Goal: Transaction & Acquisition: Book appointment/travel/reservation

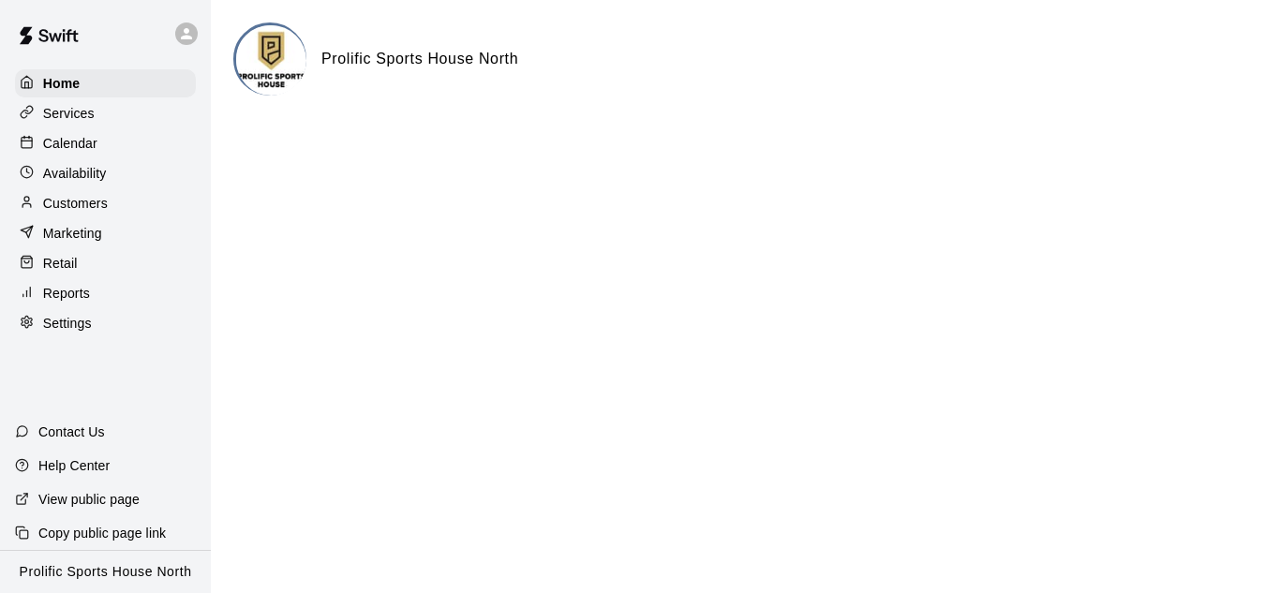
click at [121, 145] on div "Calendar" at bounding box center [105, 143] width 181 height 28
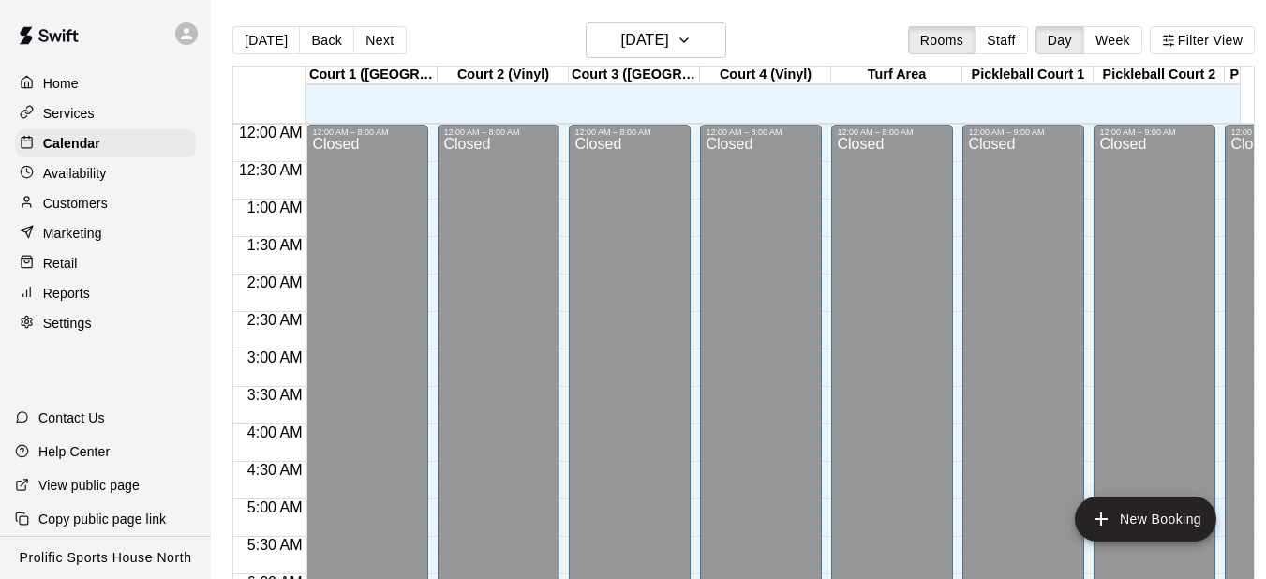
scroll to position [1253, 0]
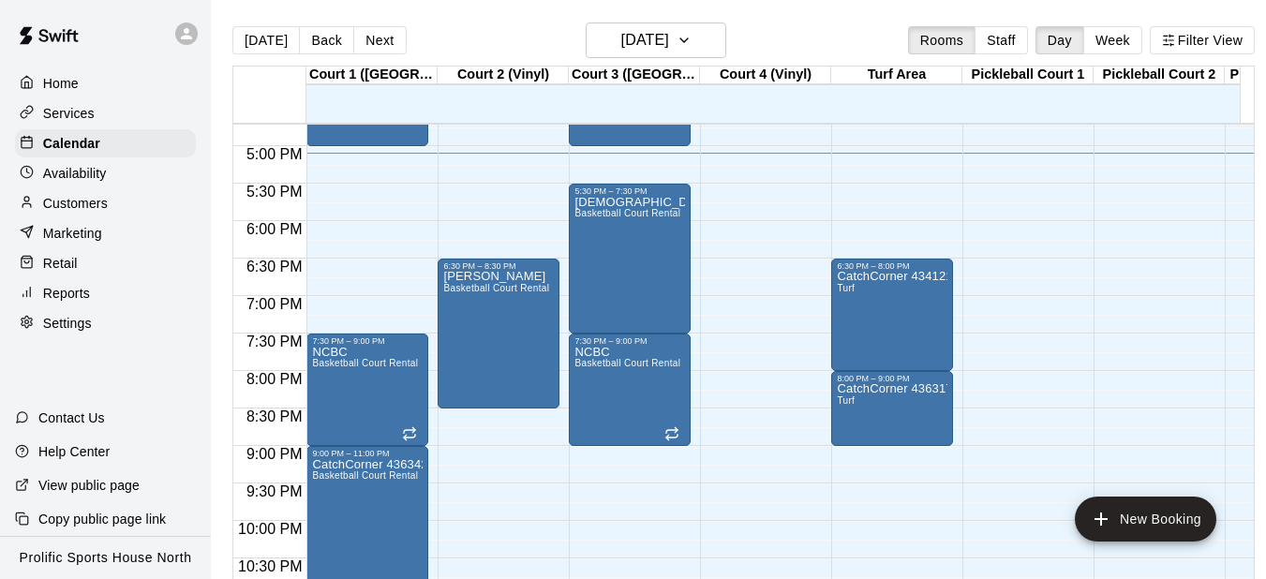
click at [179, 38] on icon at bounding box center [186, 33] width 17 height 17
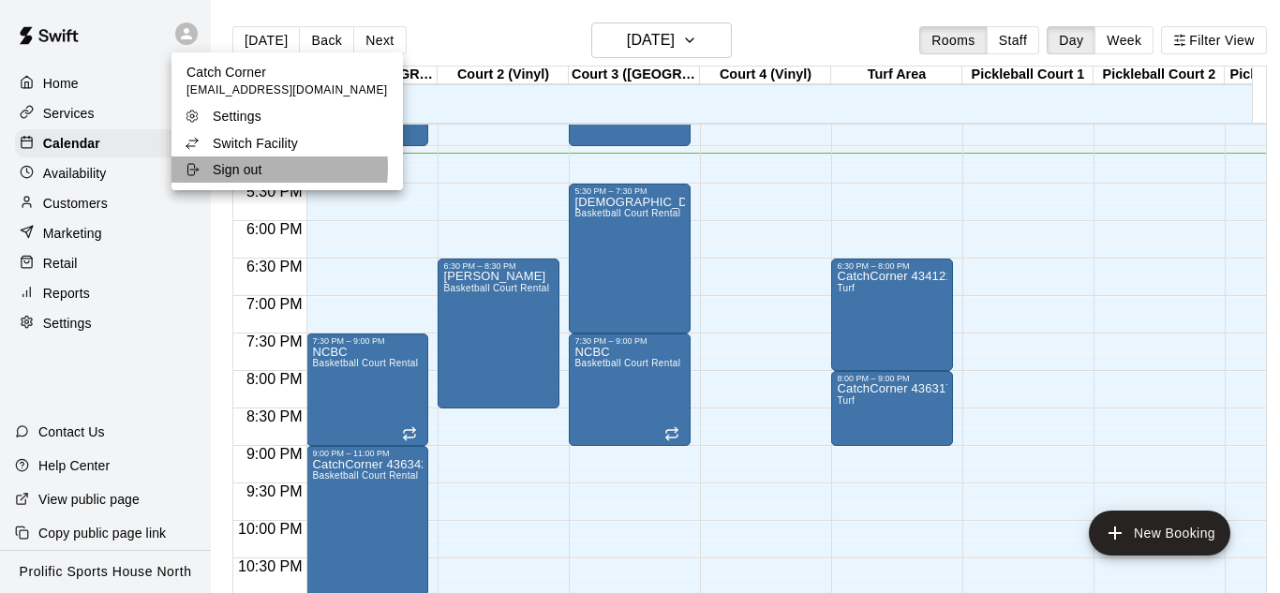
click at [237, 168] on p "Sign out" at bounding box center [238, 169] width 50 height 19
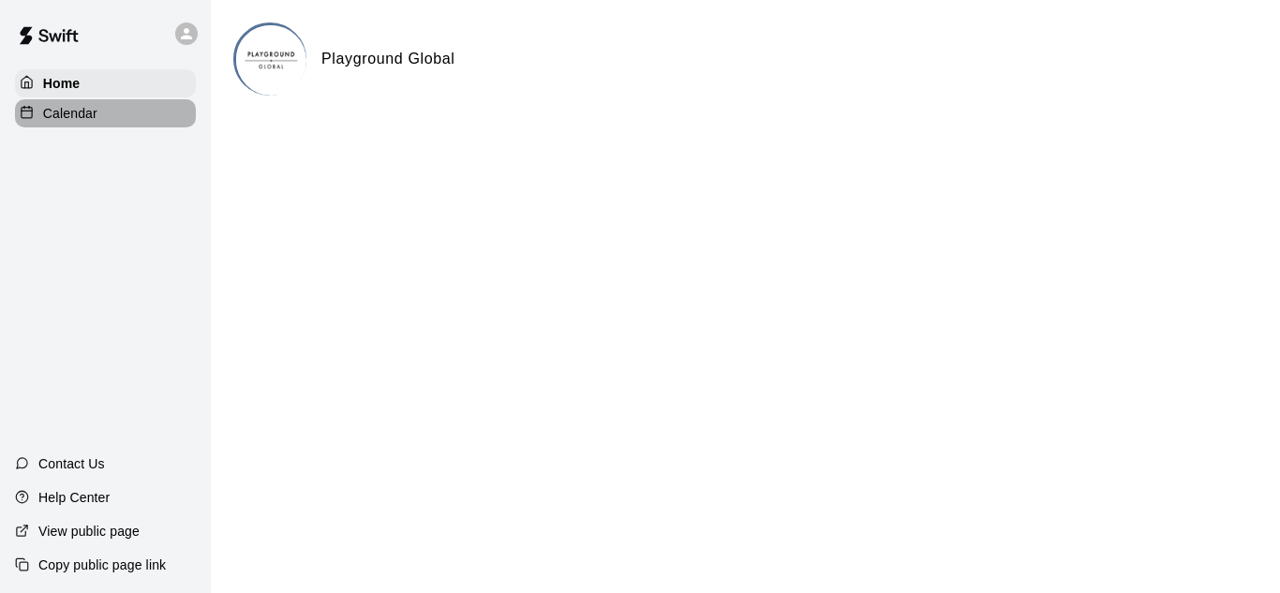
click at [133, 110] on div "Calendar" at bounding box center [105, 113] width 181 height 28
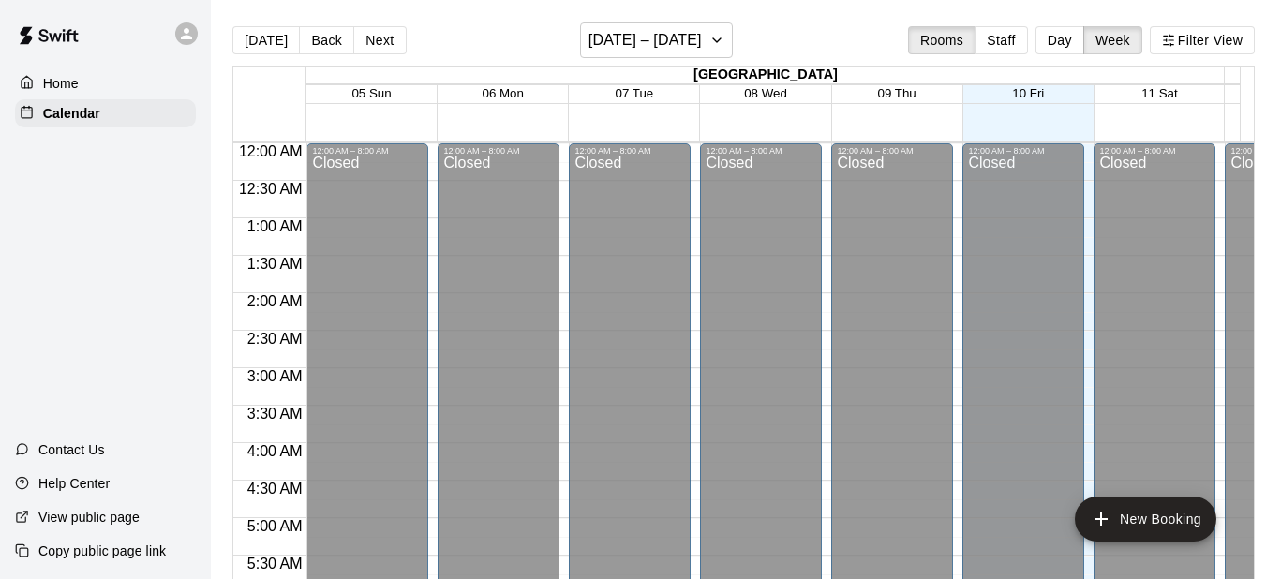
click at [1065, 41] on button "Day" at bounding box center [1059, 40] width 49 height 28
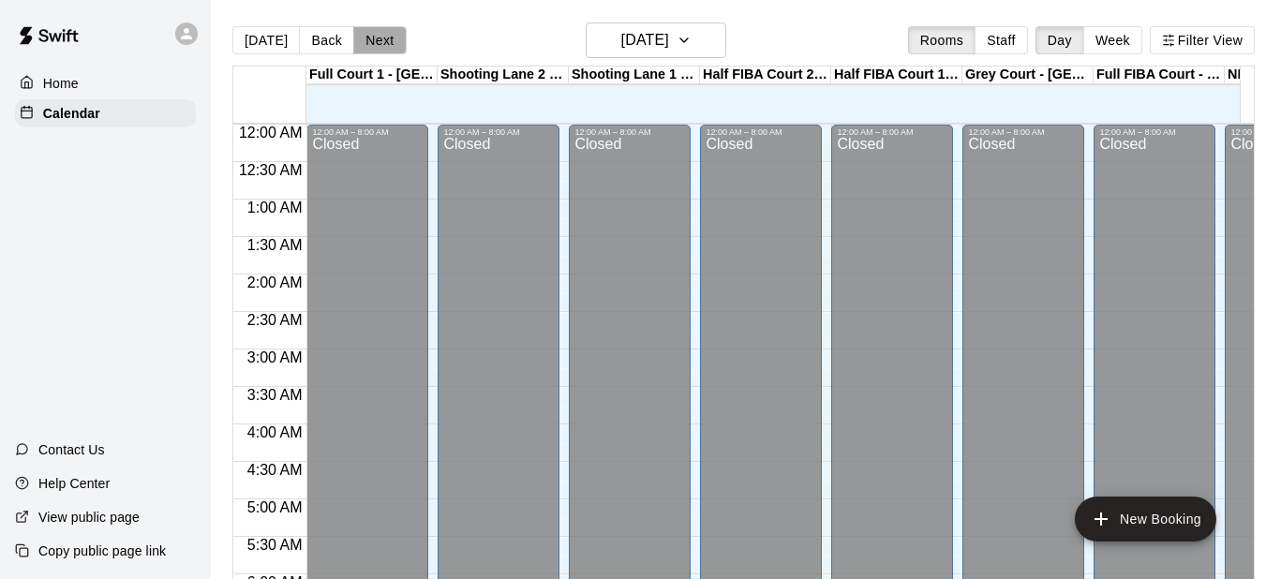
click at [378, 47] on button "Next" at bounding box center [379, 40] width 52 height 28
click at [377, 45] on div "[DATE] Back [DATE][DATE] Rooms Staff Day Week Filter View Full Court 1 - [GEOGR…" at bounding box center [743, 311] width 1022 height 579
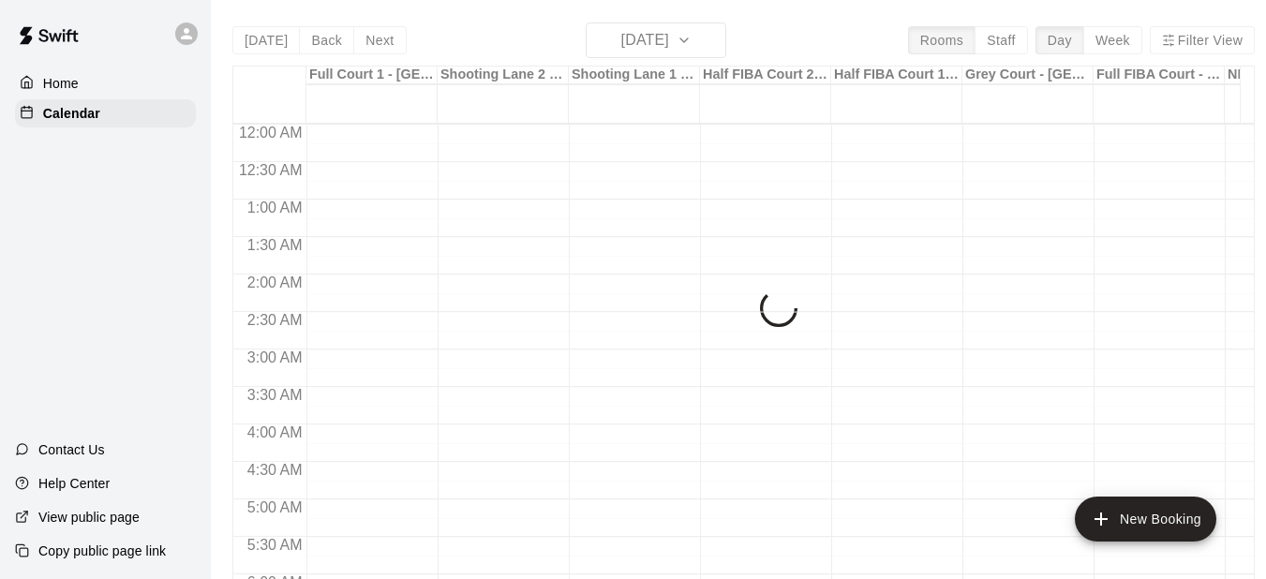
scroll to position [1324, 0]
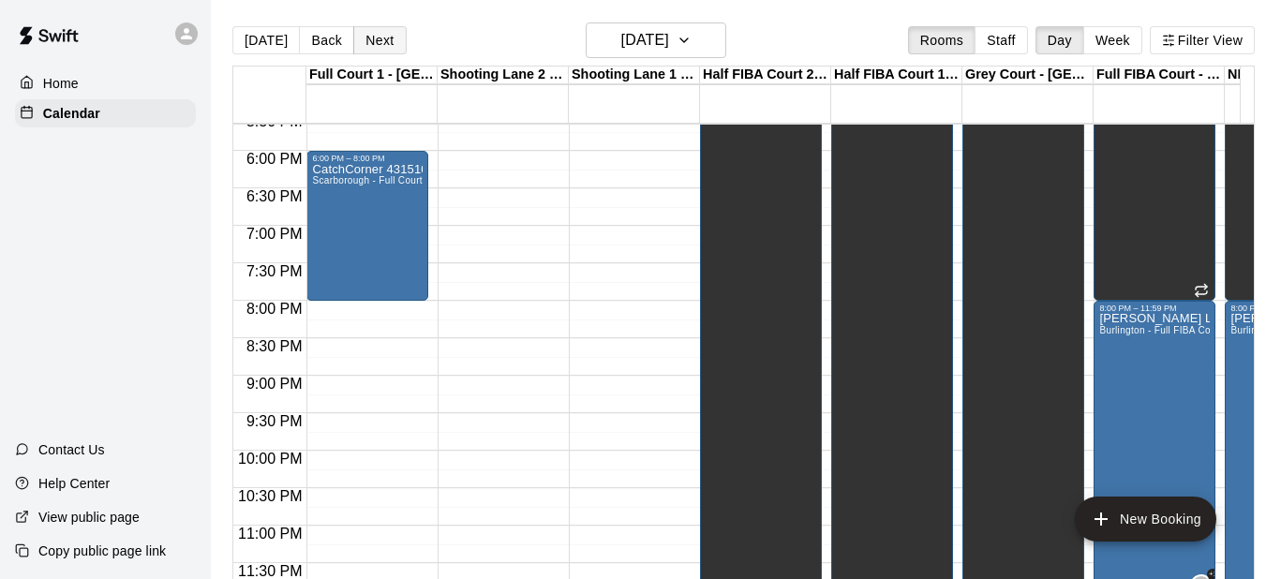
click at [371, 47] on button "Next" at bounding box center [379, 40] width 52 height 28
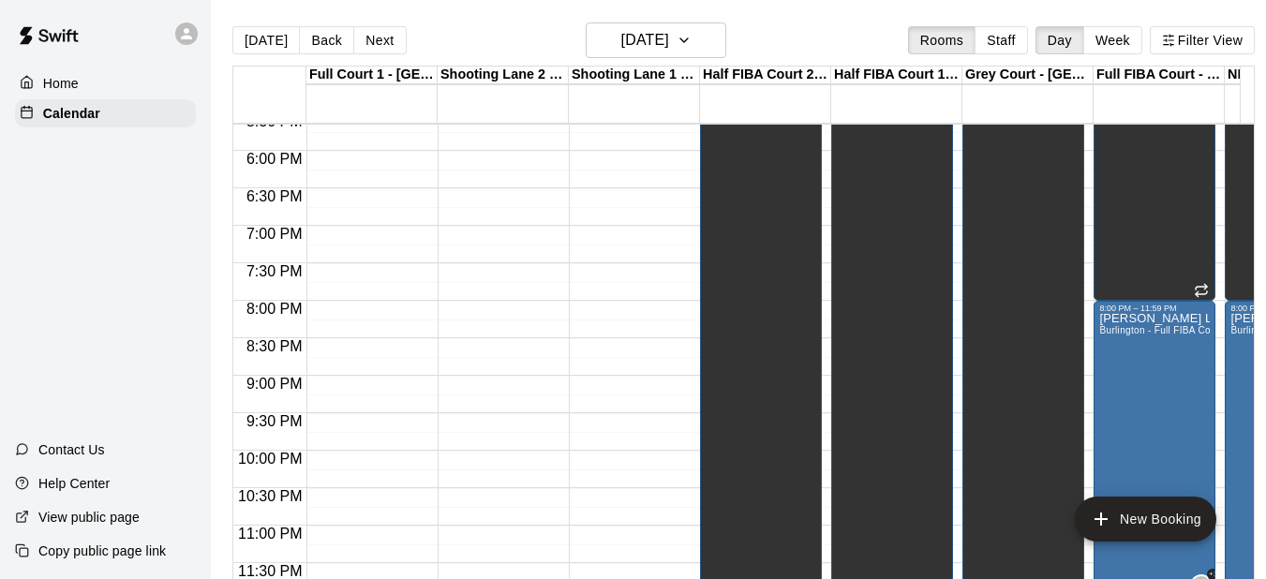
scroll to position [44, 0]
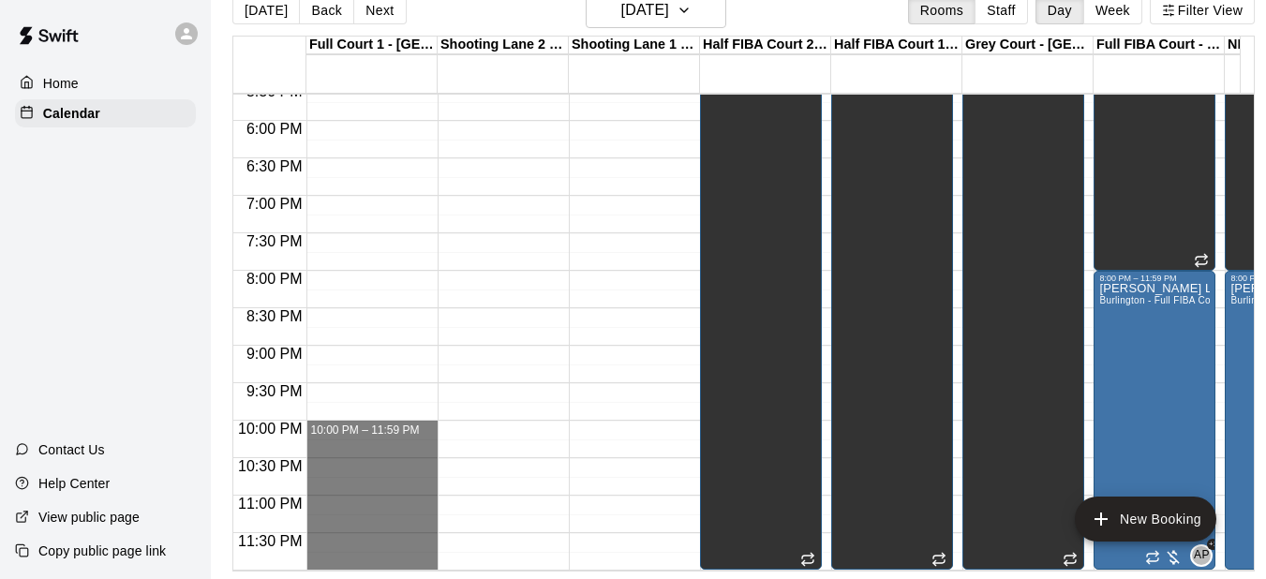
drag, startPoint x: 343, startPoint y: 414, endPoint x: 343, endPoint y: 547, distance: 133.0
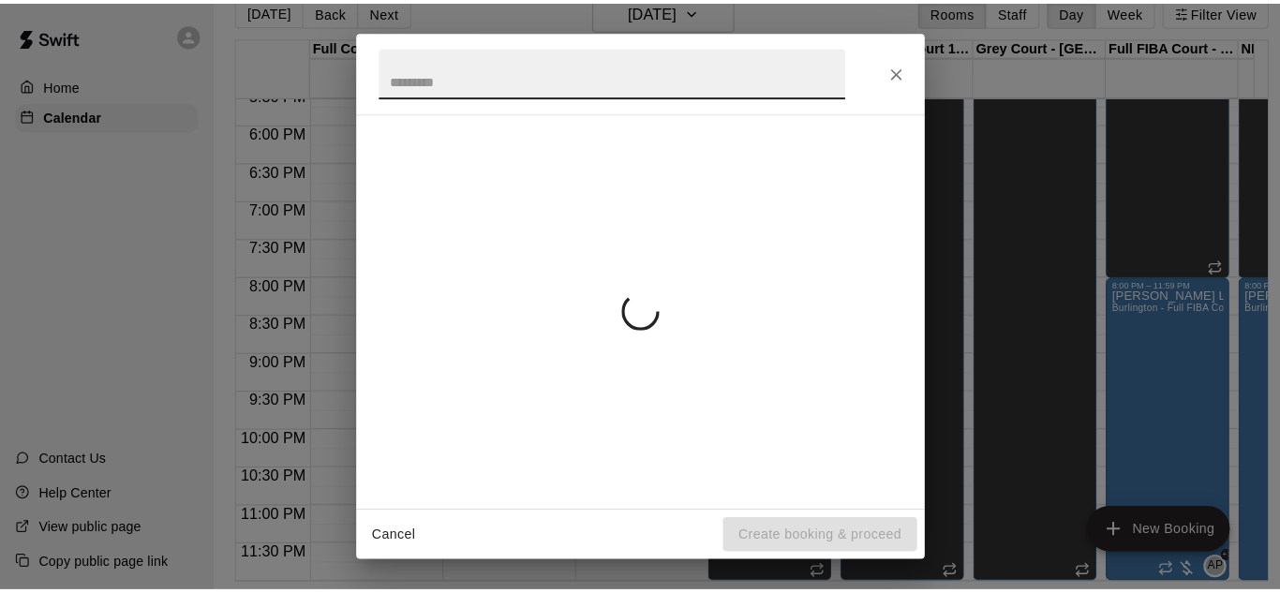
scroll to position [30, 0]
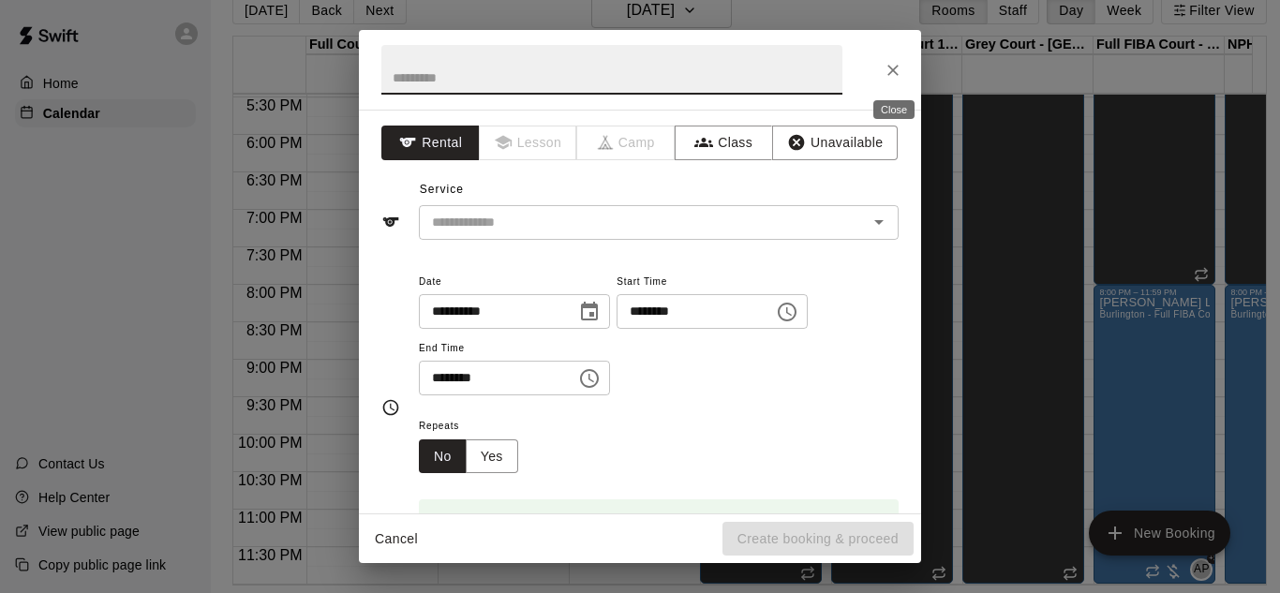
click at [890, 71] on icon "Close" at bounding box center [892, 70] width 19 height 19
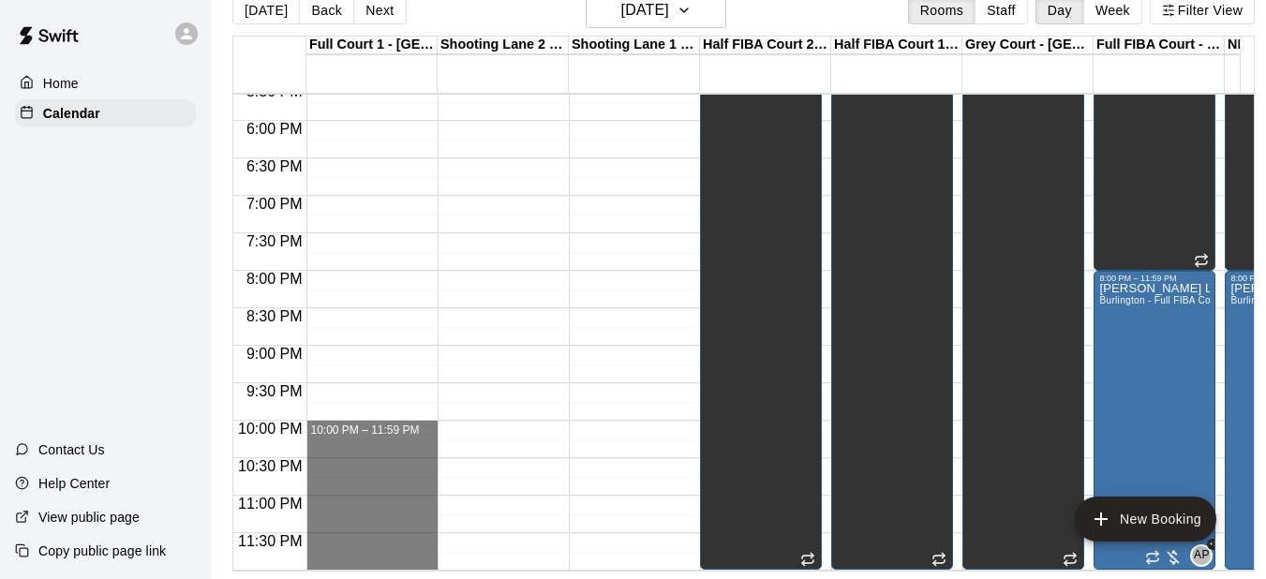
drag, startPoint x: 342, startPoint y: 431, endPoint x: 342, endPoint y: 557, distance: 126.5
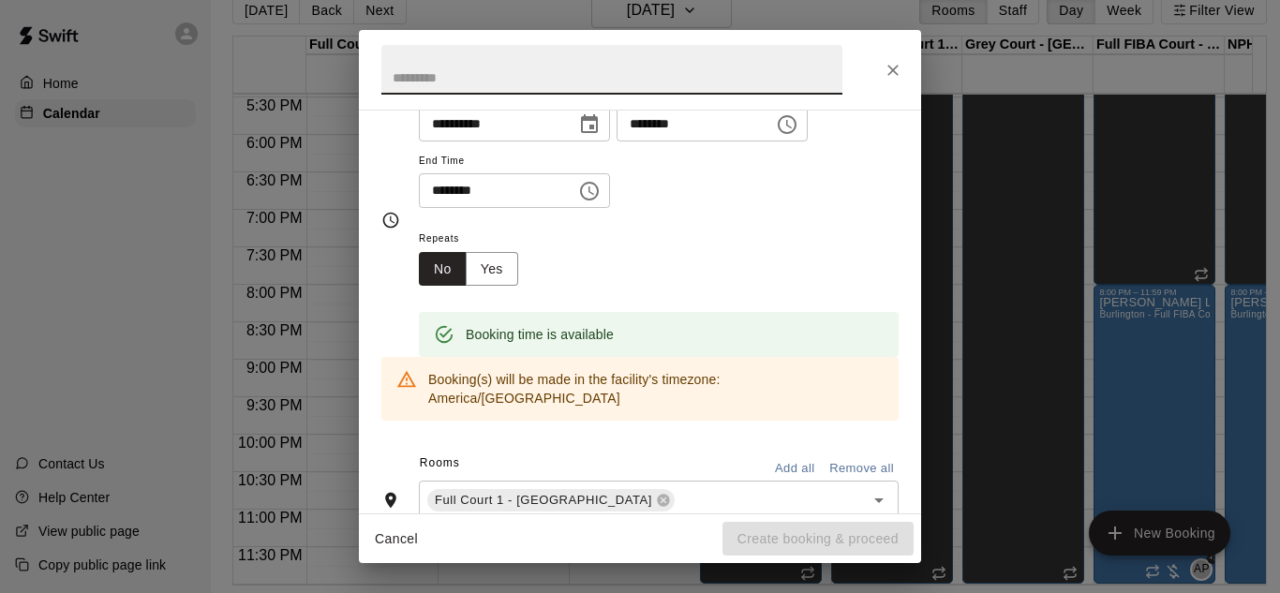
scroll to position [94, 0]
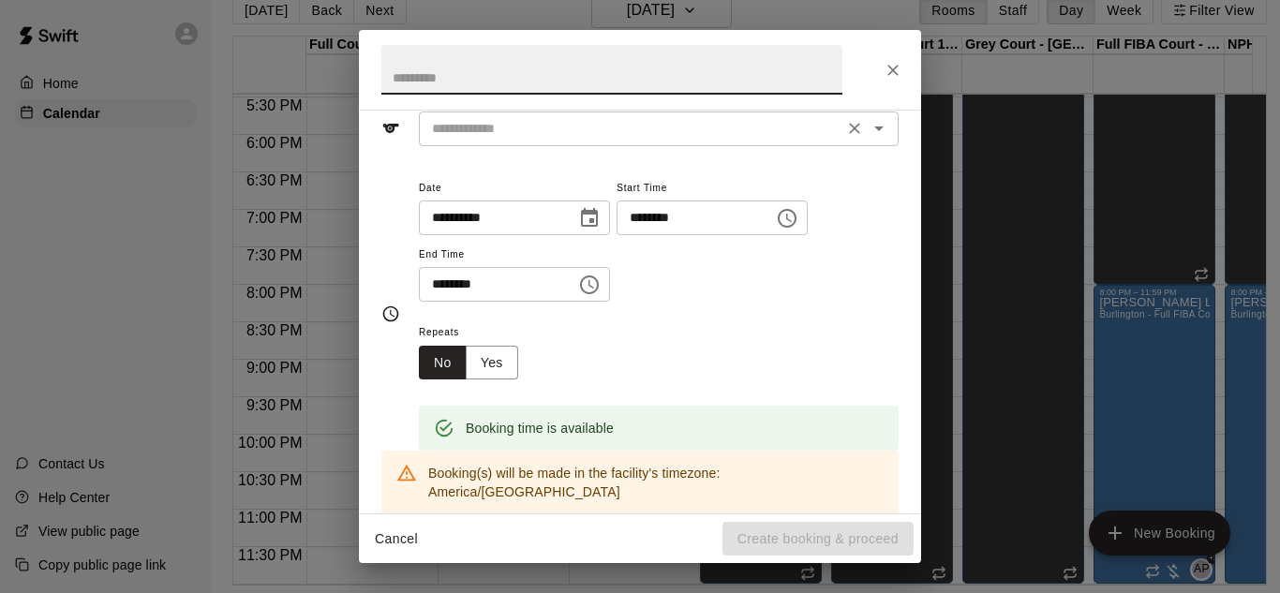
click at [513, 128] on input "text" at bounding box center [630, 128] width 413 height 23
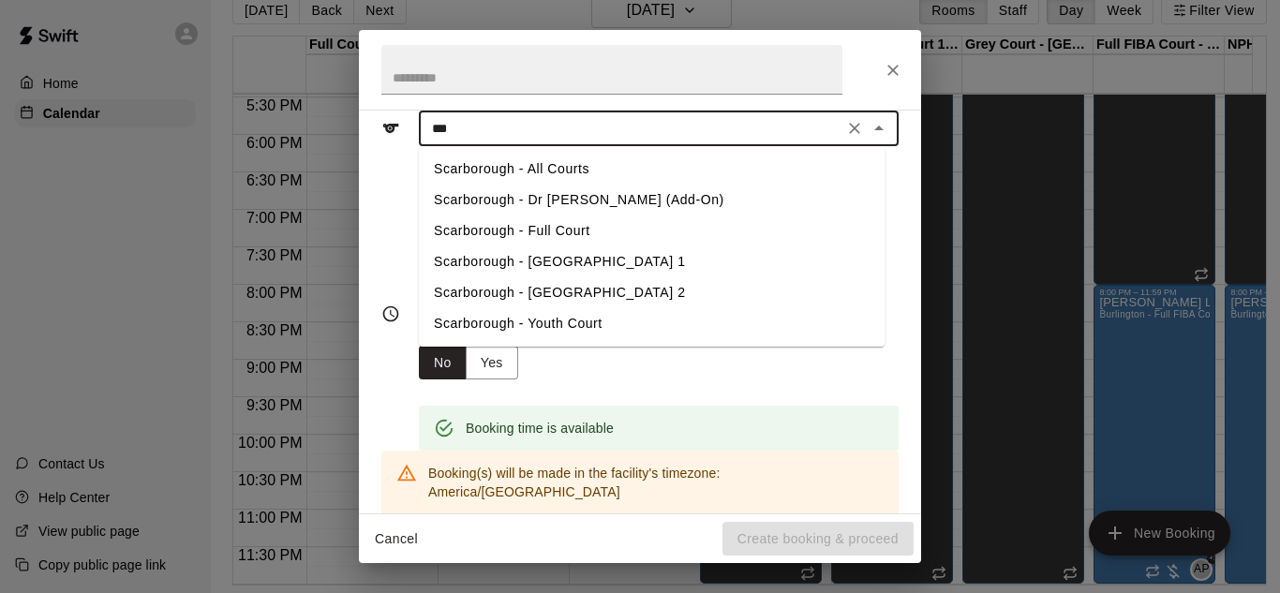
click at [525, 224] on li "Scarborough - Full Court" at bounding box center [652, 230] width 466 height 31
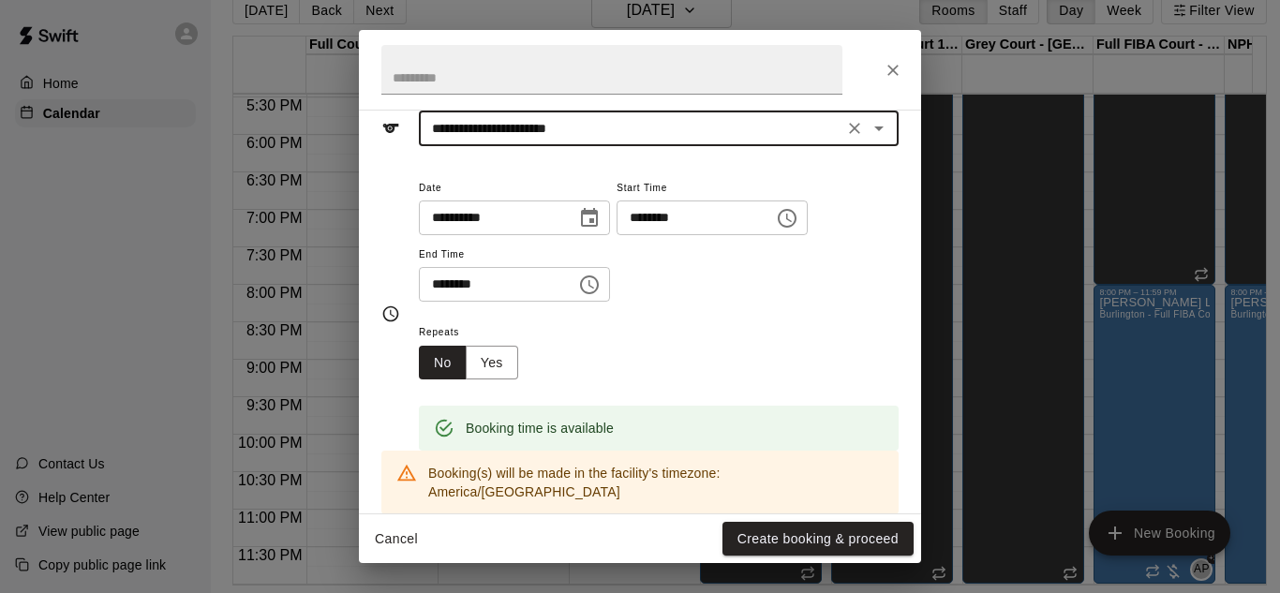
type input "**********"
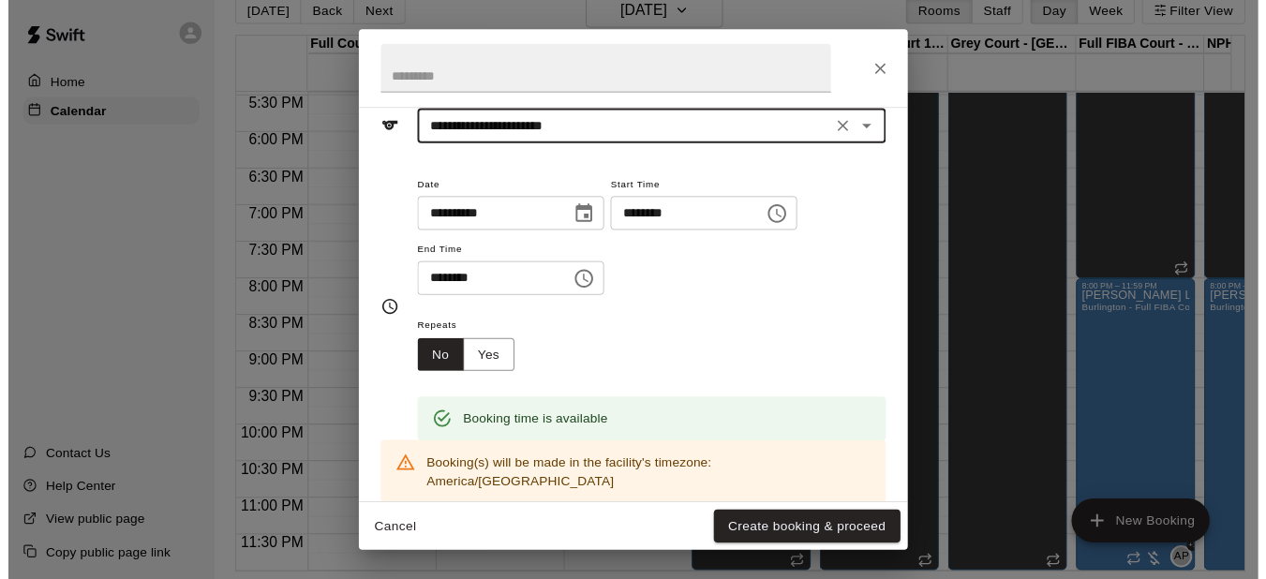
scroll to position [0, 0]
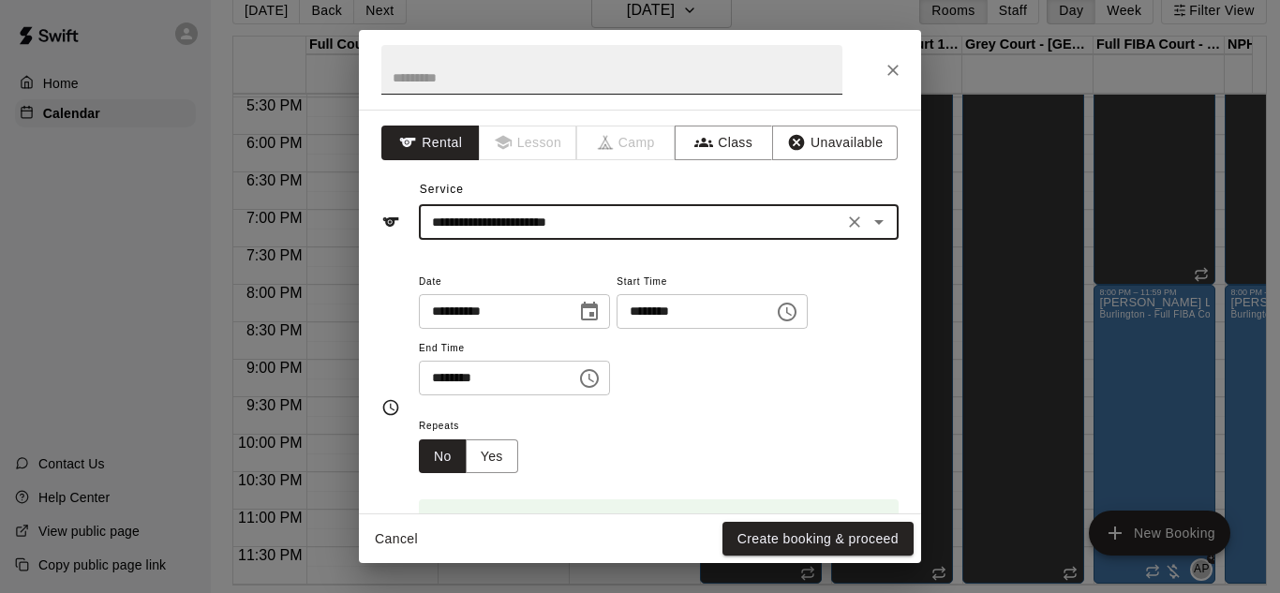
click at [619, 66] on input "text" at bounding box center [611, 70] width 461 height 50
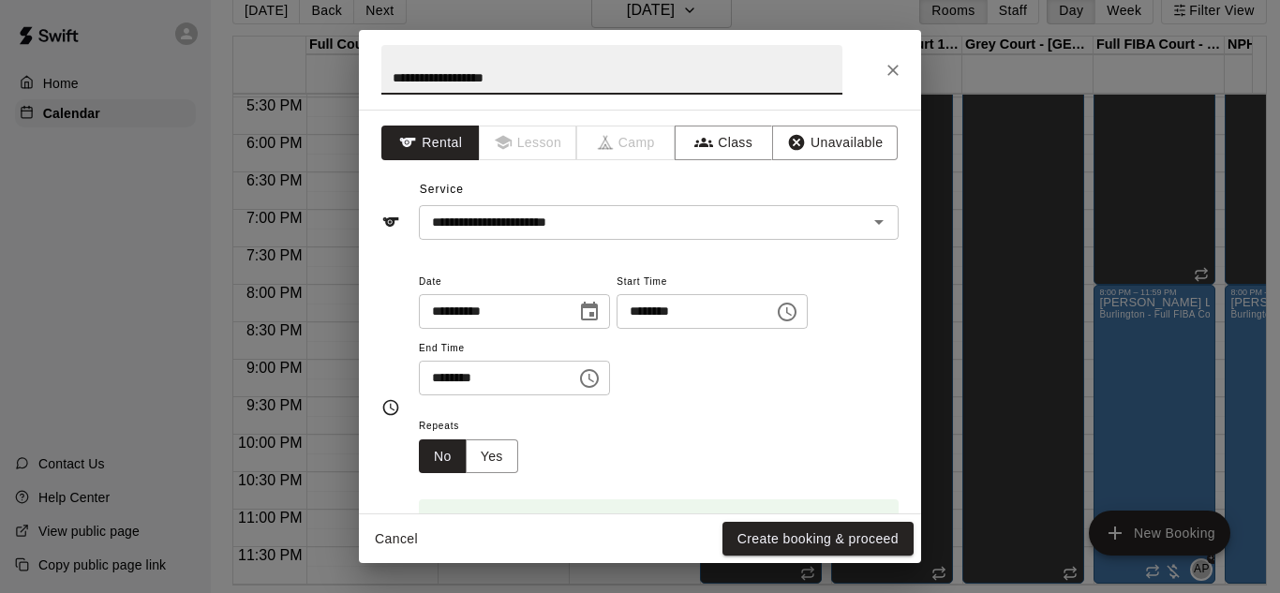
paste input "**********"
type input "**********"
click at [795, 540] on button "Create booking & proceed" at bounding box center [817, 539] width 191 height 35
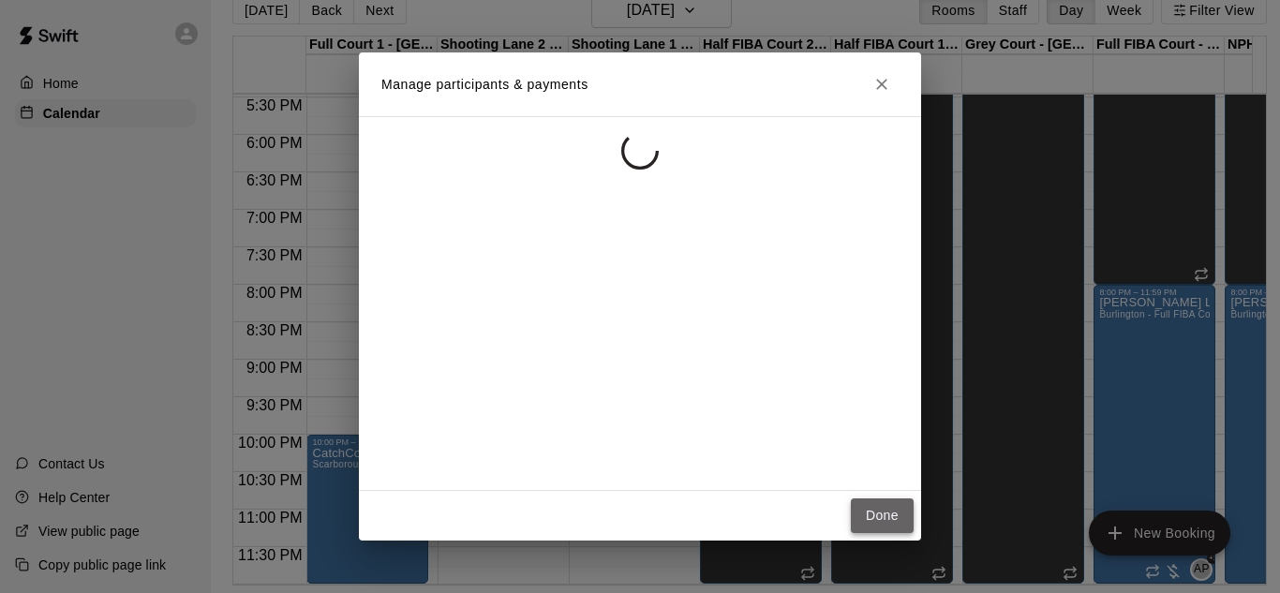
click at [876, 520] on button "Done" at bounding box center [882, 515] width 63 height 35
